Goal: Information Seeking & Learning: Learn about a topic

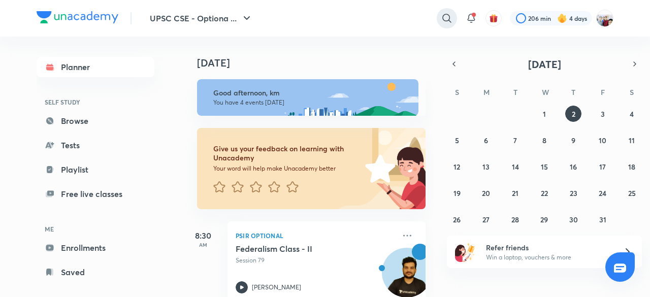
click at [445, 18] on icon at bounding box center [447, 18] width 12 height 12
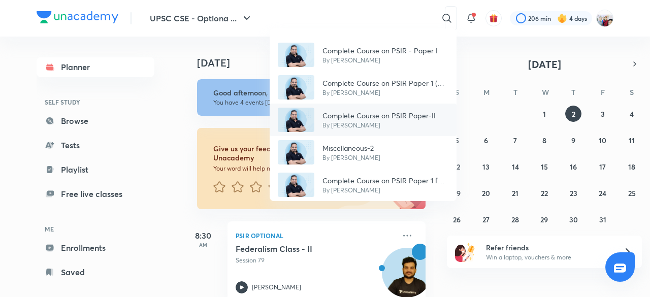
click at [394, 112] on p "Complete Course on PSIR Paper-II" at bounding box center [378, 115] width 113 height 11
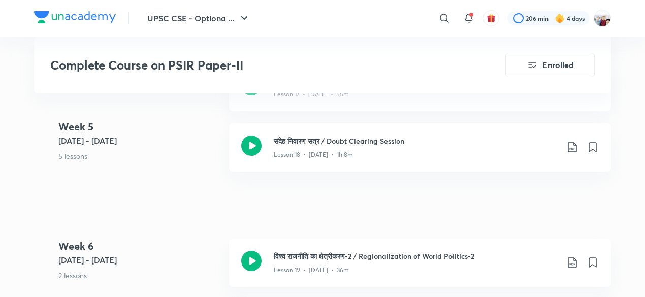
scroll to position [1665, 0]
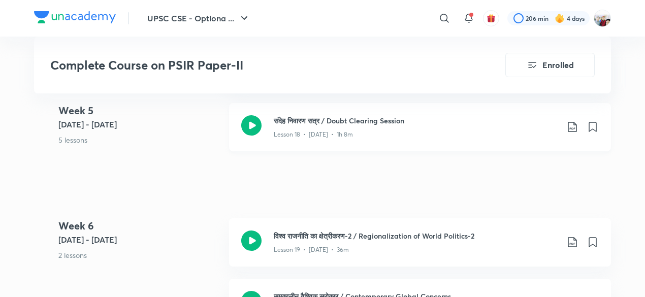
click at [432, 131] on div "Lesson 18 • [DATE] • 1h 8m" at bounding box center [416, 132] width 284 height 13
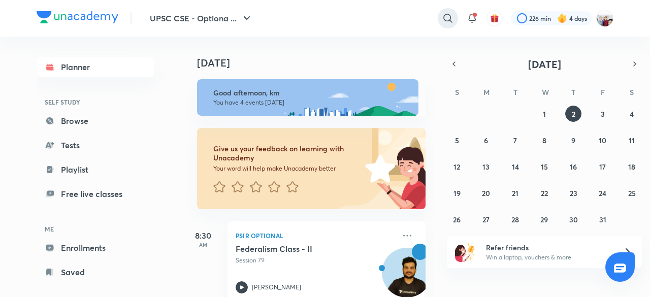
click at [444, 17] on icon at bounding box center [448, 18] width 12 height 12
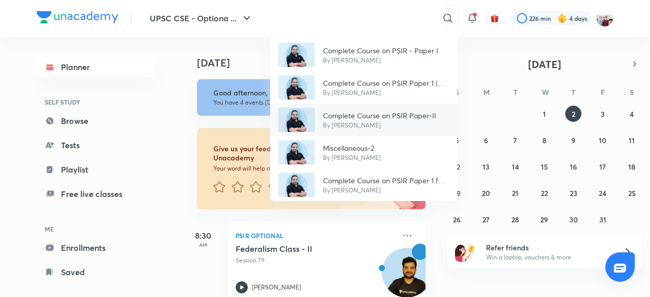
click at [397, 115] on p "Complete Course on PSIR Paper-II" at bounding box center [379, 115] width 113 height 11
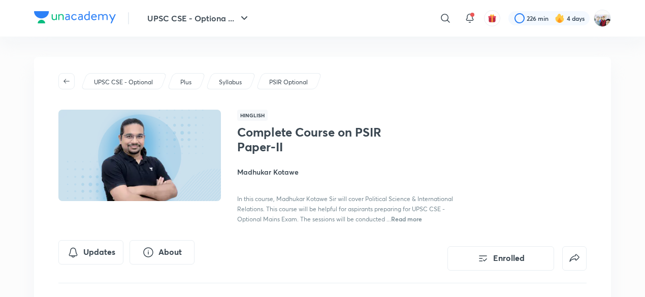
click at [397, 115] on div "Hinglish Complete Course on PSIR Paper-II [PERSON_NAME] In this course, [PERSON…" at bounding box center [411, 167] width 349 height 114
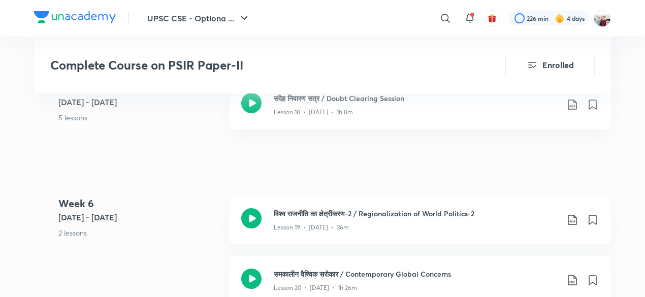
scroll to position [1685, 0]
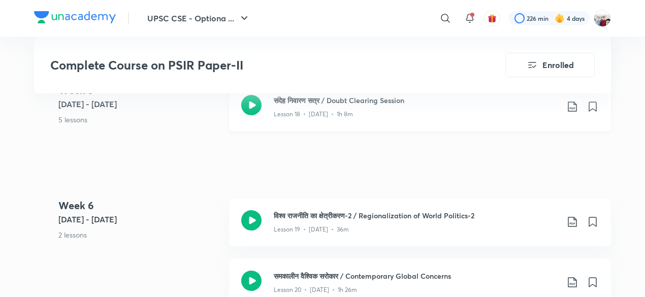
click at [572, 107] on icon at bounding box center [572, 107] width 12 height 12
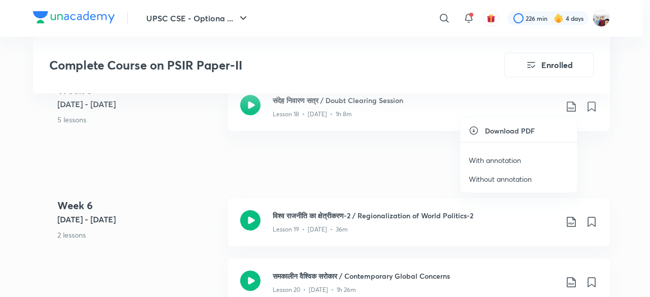
click at [513, 152] on li "With annotation" at bounding box center [518, 160] width 116 height 19
click at [512, 159] on p "With annotation" at bounding box center [495, 160] width 52 height 11
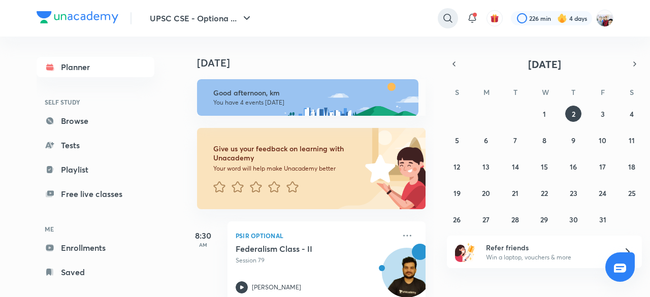
click at [444, 16] on icon at bounding box center [448, 18] width 12 height 12
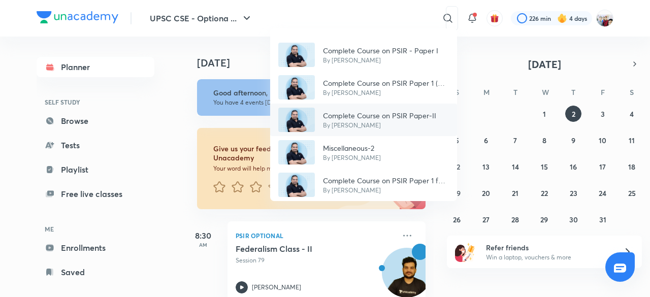
click at [415, 108] on div "Complete Course on PSIR Paper-II By Madhukar Kotawe" at bounding box center [363, 120] width 187 height 32
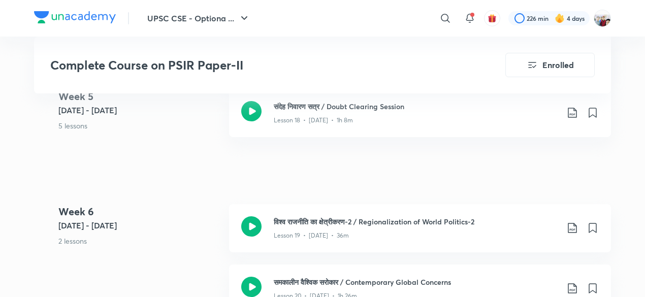
scroll to position [1685, 0]
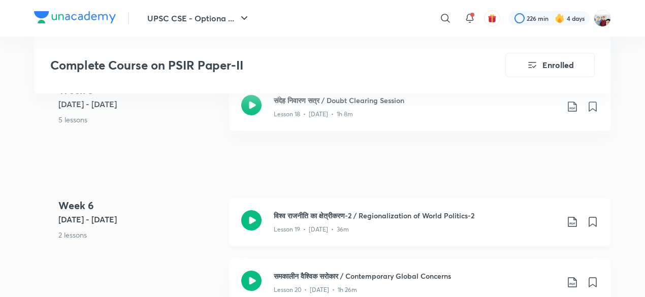
click at [366, 224] on div "Lesson 19 • Jul 25 • 36m" at bounding box center [416, 227] width 284 height 13
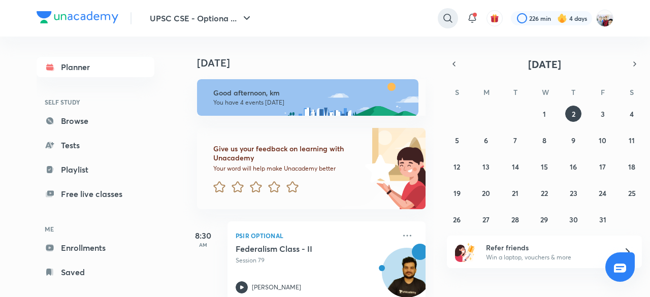
click at [442, 18] on icon at bounding box center [448, 18] width 12 height 12
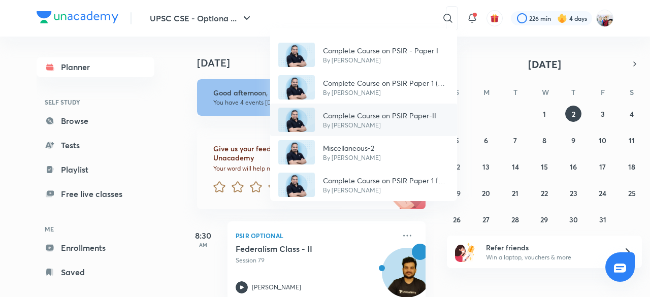
click at [389, 118] on p "Complete Course on PSIR Paper-II" at bounding box center [379, 115] width 113 height 11
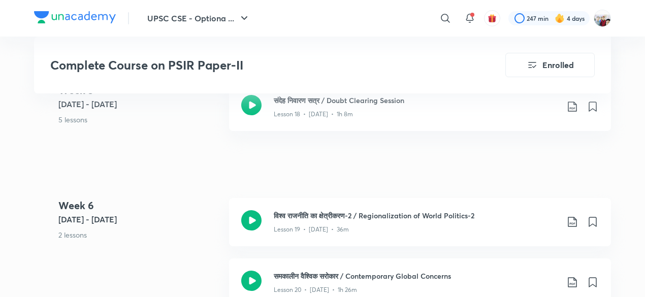
scroll to position [1706, 0]
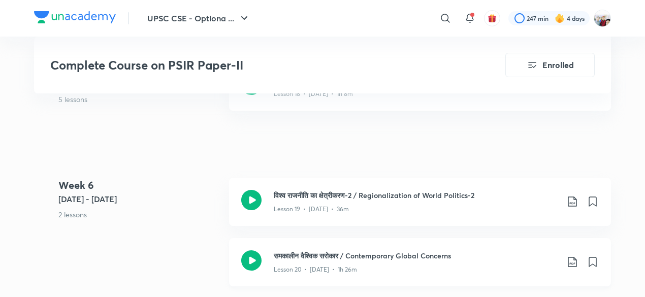
click at [323, 251] on h3 "समकालीन वैश्विक सरोकार / Contemporary Global Concerns" at bounding box center [416, 255] width 284 height 11
